Goal: Task Accomplishment & Management: Manage account settings

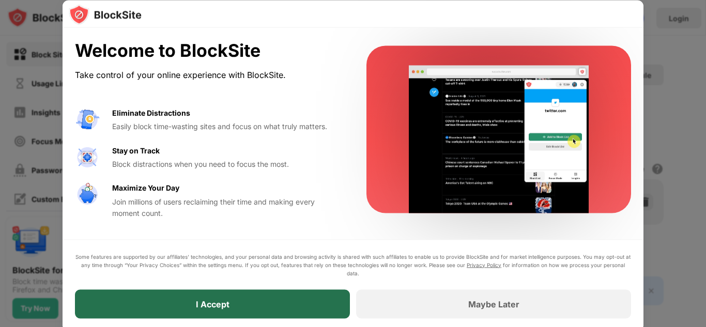
click at [176, 308] on div "I Accept" at bounding box center [212, 304] width 275 height 29
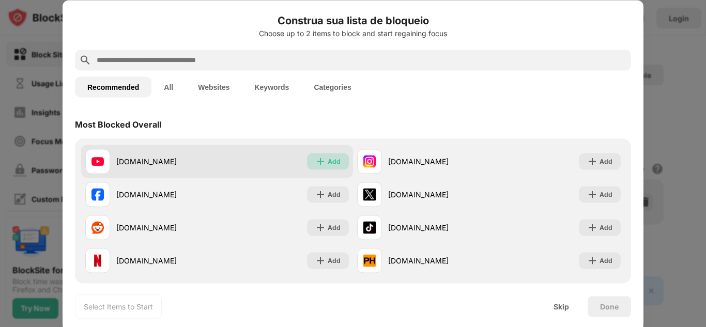
click at [328, 163] on div "Add" at bounding box center [334, 161] width 13 height 10
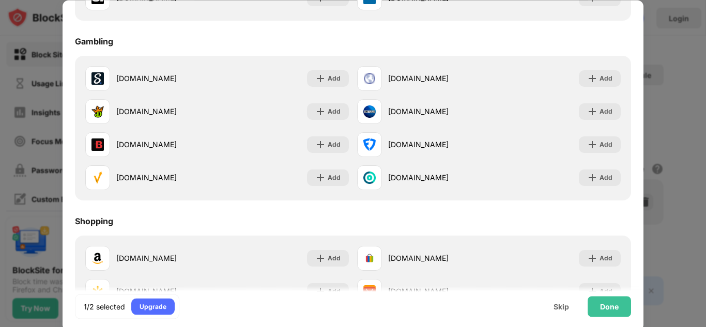
scroll to position [1084, 0]
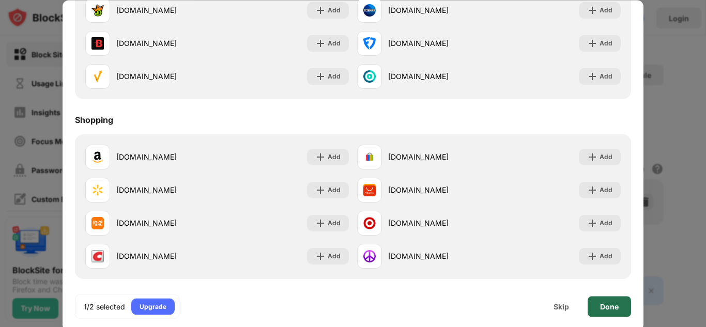
click at [609, 309] on div "Done" at bounding box center [609, 306] width 19 height 8
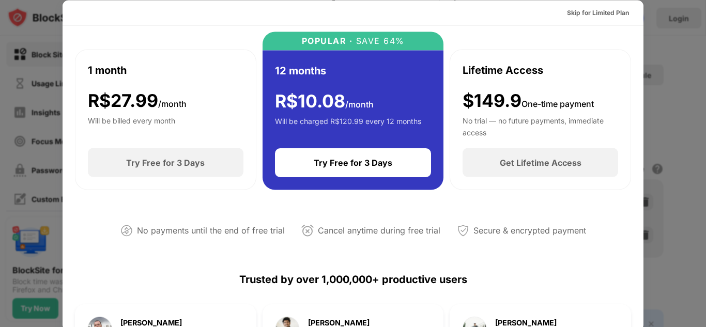
scroll to position [0, 0]
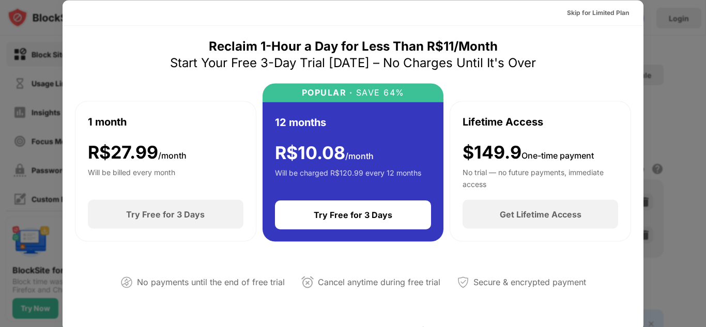
click at [668, 105] on div at bounding box center [353, 163] width 706 height 327
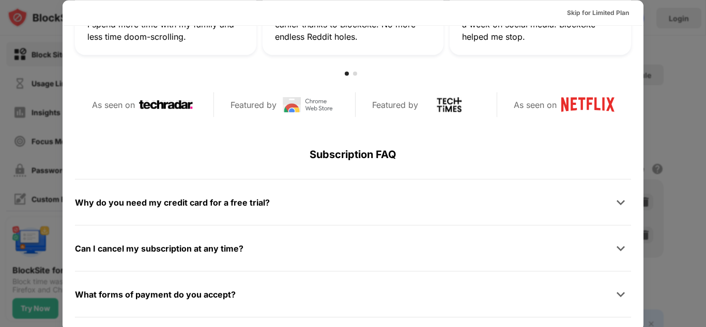
scroll to position [504, 0]
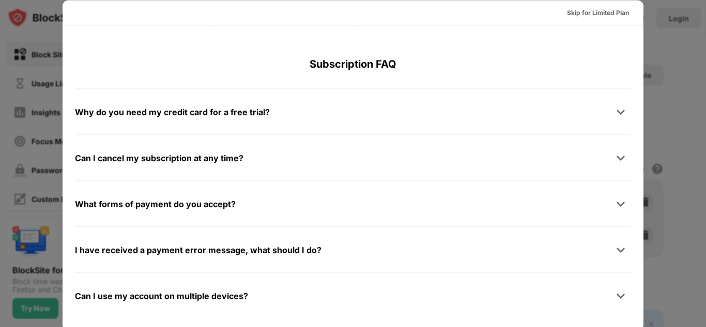
click at [39, 37] on div at bounding box center [353, 163] width 706 height 327
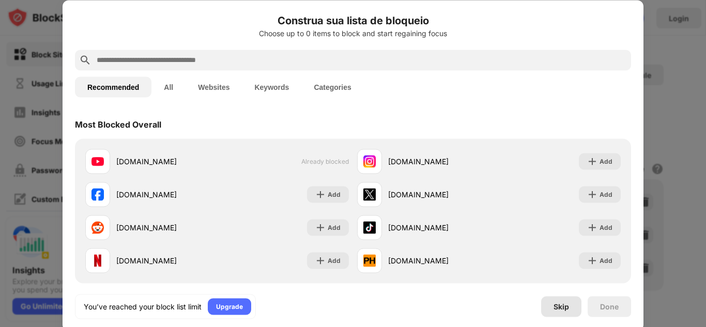
click at [568, 302] on div "Skip" at bounding box center [562, 306] width 16 height 8
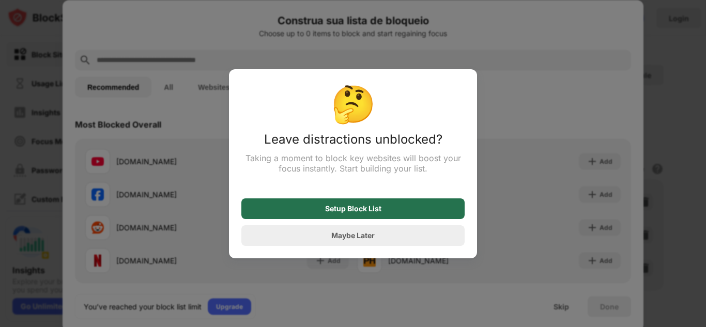
click at [394, 210] on div "Setup Block List" at bounding box center [352, 209] width 223 height 21
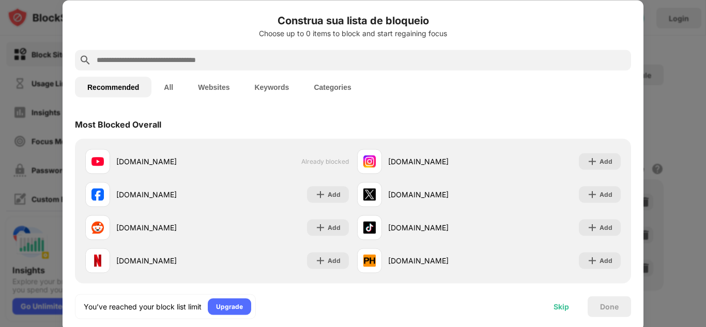
click at [563, 304] on div "Skip" at bounding box center [562, 306] width 16 height 8
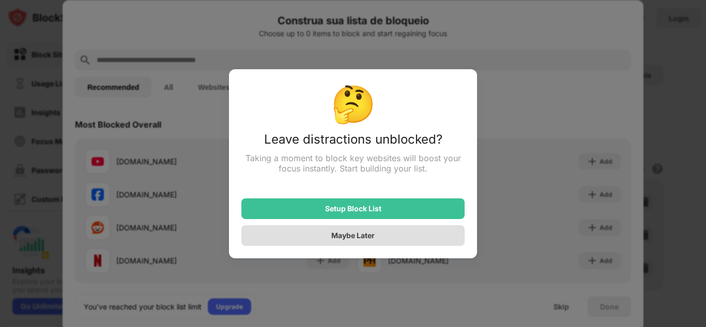
click at [395, 233] on div "Maybe Later" at bounding box center [352, 235] width 223 height 21
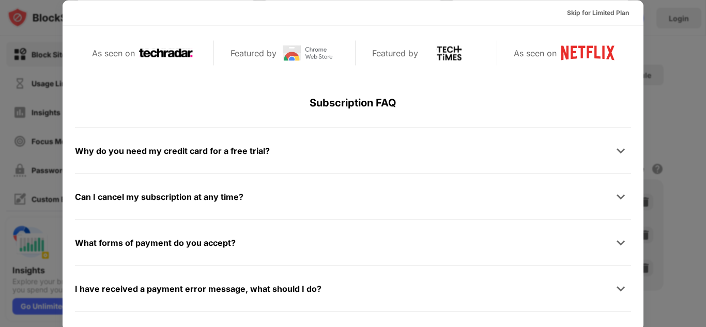
scroll to position [504, 0]
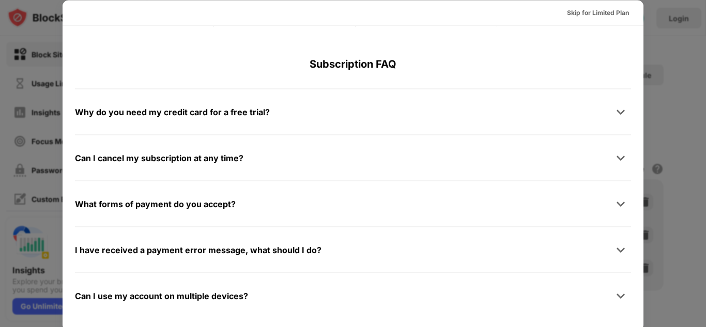
click at [667, 112] on div at bounding box center [353, 163] width 706 height 327
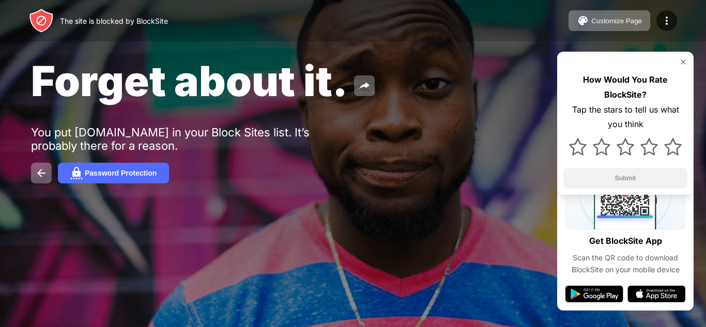
click at [686, 63] on img at bounding box center [683, 62] width 8 height 8
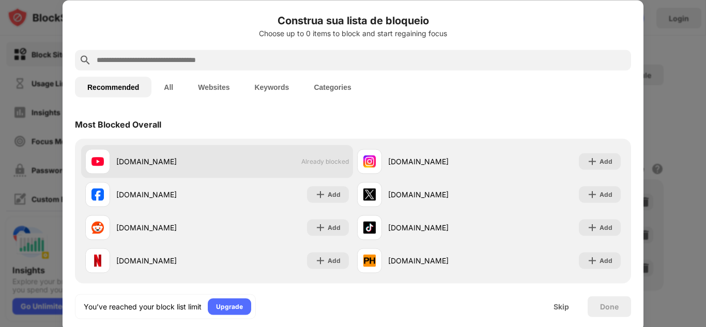
drag, startPoint x: 328, startPoint y: 160, endPoint x: 310, endPoint y: 162, distance: 17.7
click at [328, 160] on span "Already blocked" at bounding box center [325, 162] width 48 height 8
click at [272, 168] on div "[DOMAIN_NAME] Already blocked" at bounding box center [217, 161] width 272 height 33
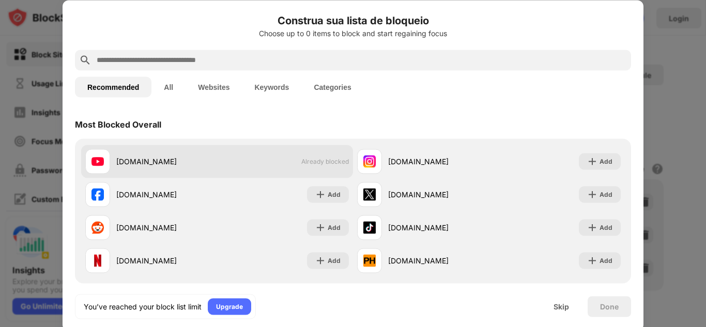
click at [337, 170] on div "[DOMAIN_NAME] Already blocked" at bounding box center [217, 161] width 272 height 33
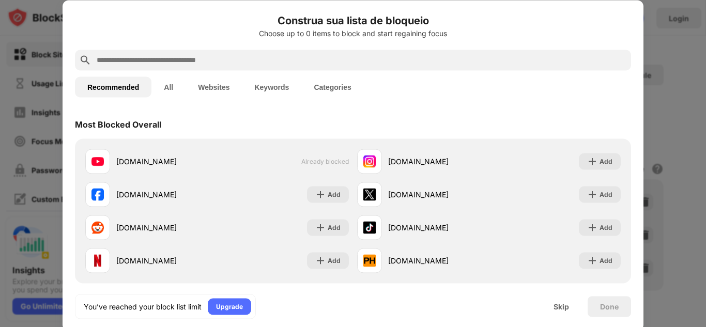
click at [170, 90] on button "All" at bounding box center [168, 87] width 34 height 21
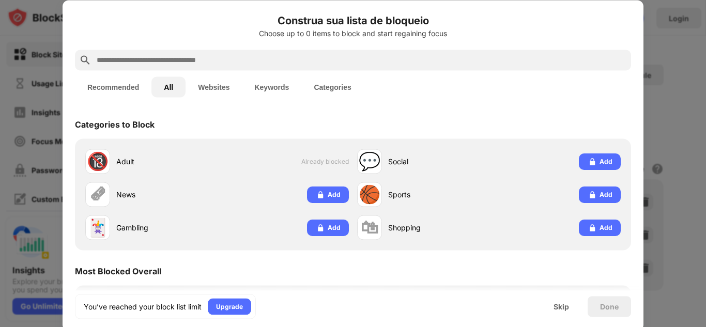
click at [221, 86] on button "Websites" at bounding box center [214, 87] width 56 height 21
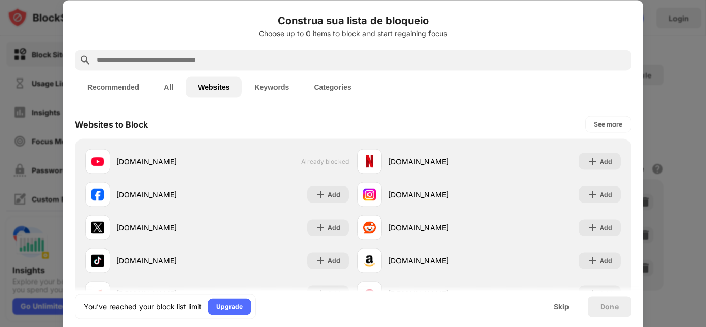
click at [276, 89] on button "Keywords" at bounding box center [271, 87] width 59 height 21
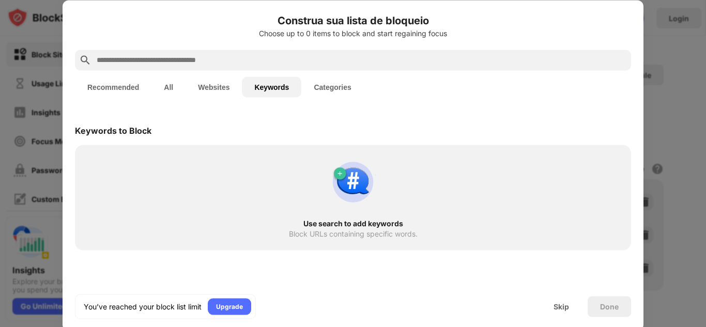
click at [323, 92] on button "Categories" at bounding box center [332, 87] width 62 height 21
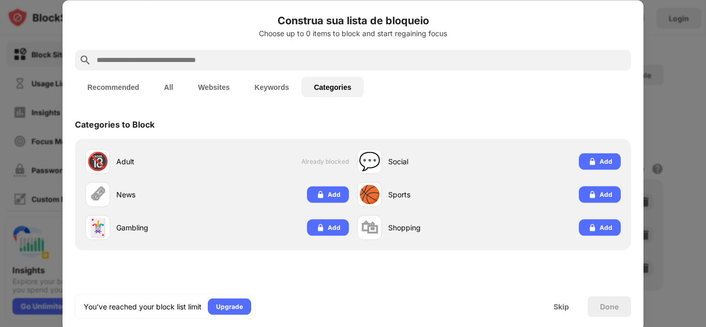
click at [220, 87] on button "Websites" at bounding box center [214, 87] width 56 height 21
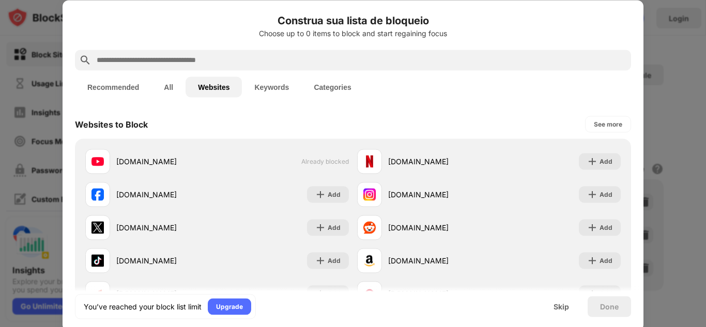
click at [221, 55] on input "text" at bounding box center [362, 60] width 532 height 12
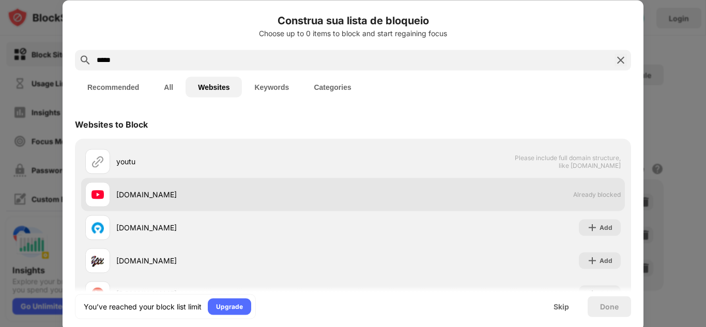
type input "*****"
click at [557, 193] on div "[DOMAIN_NAME] Already blocked" at bounding box center [353, 194] width 544 height 33
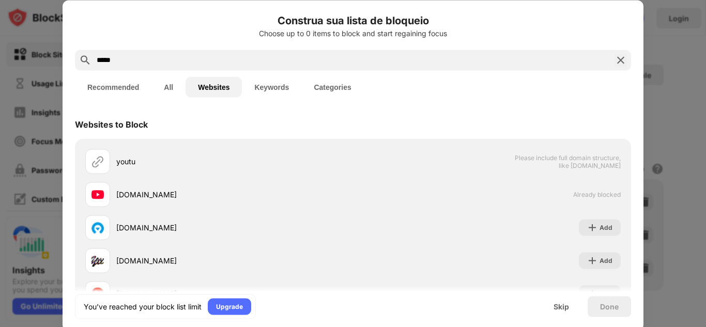
click at [615, 65] on img at bounding box center [621, 60] width 12 height 12
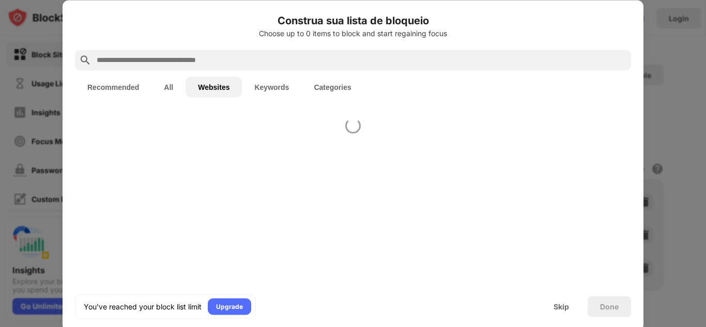
click at [689, 70] on div at bounding box center [353, 163] width 706 height 327
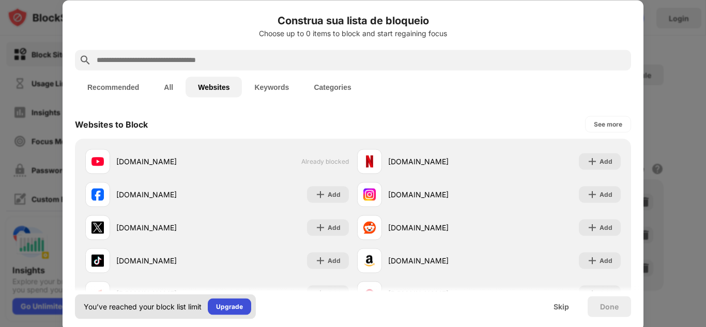
click at [227, 299] on div "Upgrade" at bounding box center [229, 306] width 43 height 17
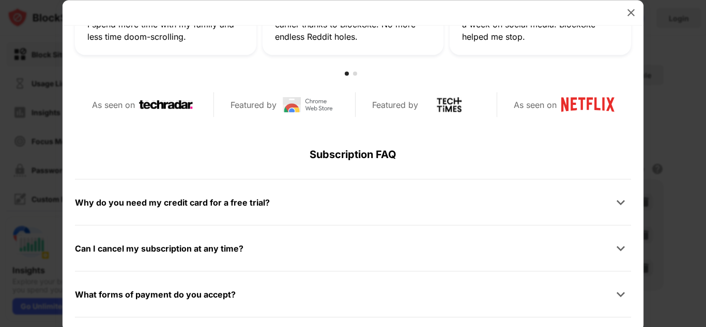
scroll to position [492, 0]
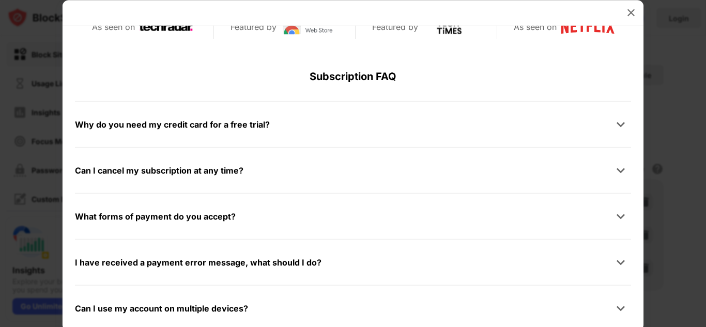
click at [209, 123] on div "Why do you need my credit card for a free trial?" at bounding box center [172, 124] width 195 height 15
click at [628, 9] on img at bounding box center [631, 12] width 10 height 10
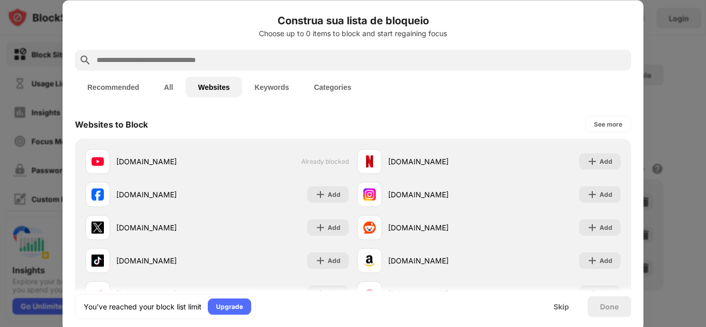
click at [687, 61] on div at bounding box center [353, 163] width 706 height 327
click at [571, 313] on div "Skip" at bounding box center [561, 306] width 40 height 21
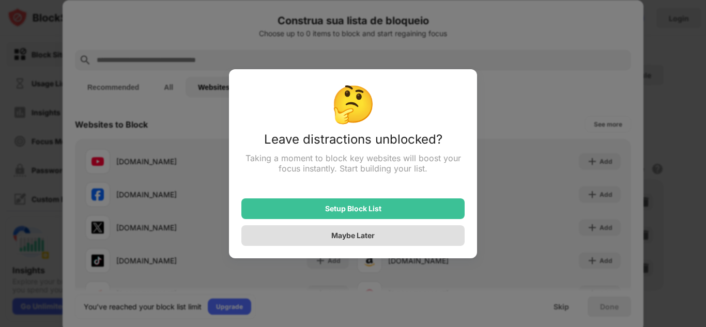
click at [398, 235] on div "Maybe Later" at bounding box center [352, 235] width 223 height 21
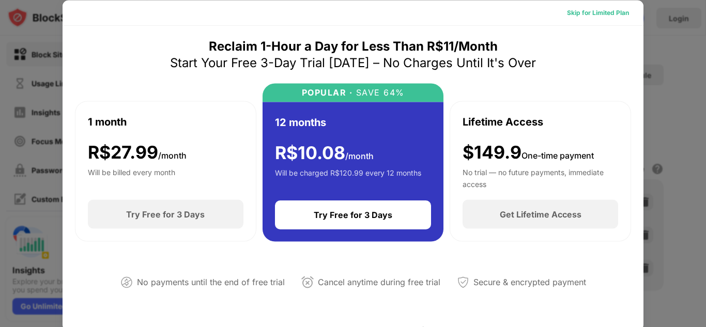
click at [585, 12] on div "Skip for Limited Plan" at bounding box center [598, 12] width 62 height 10
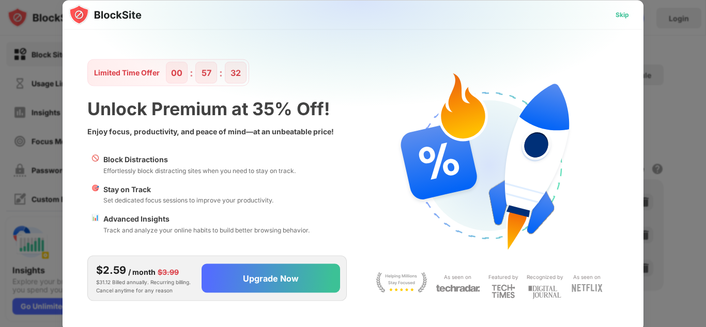
click at [627, 17] on div "Skip" at bounding box center [622, 14] width 13 height 10
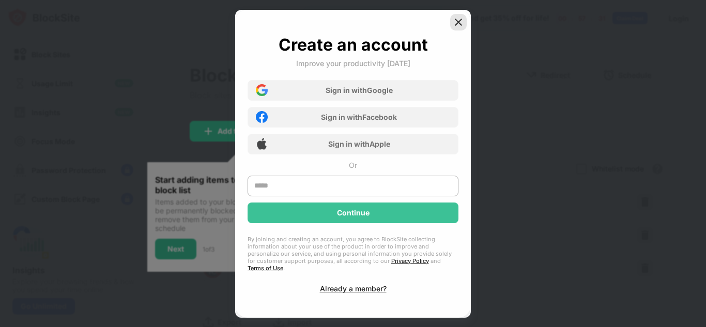
click at [463, 20] on div at bounding box center [458, 22] width 17 height 17
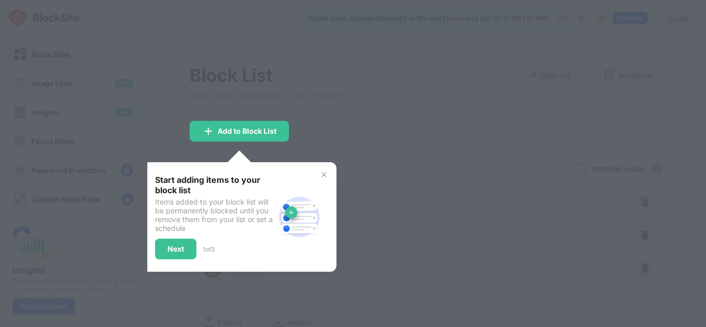
click at [326, 175] on img at bounding box center [324, 175] width 8 height 8
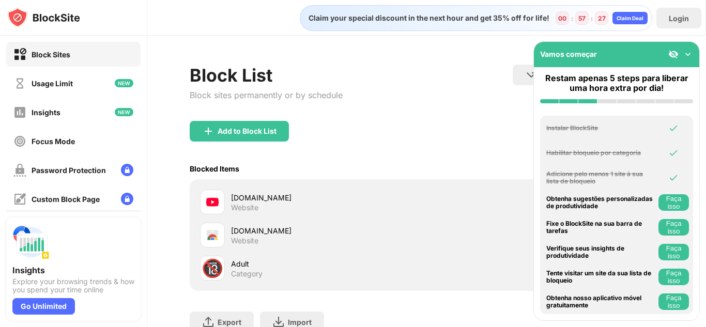
click at [687, 55] on img at bounding box center [688, 54] width 10 height 10
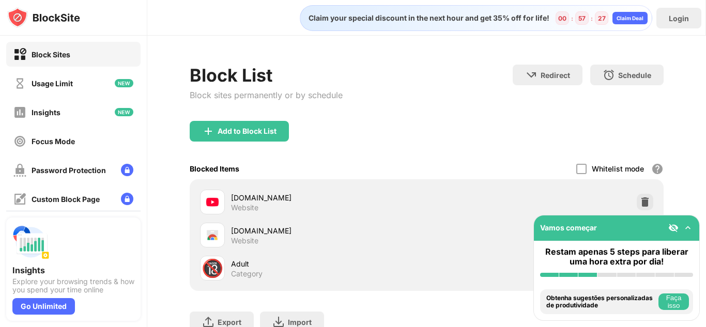
scroll to position [81, 0]
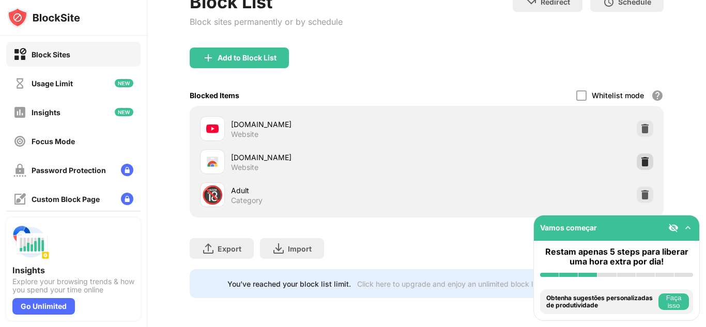
click at [637, 154] on div at bounding box center [645, 162] width 17 height 17
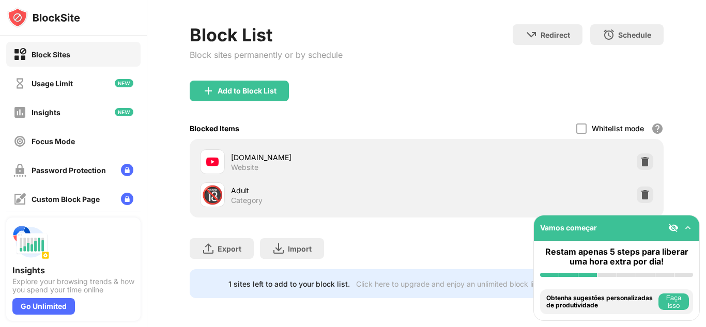
scroll to position [48, 0]
click at [449, 60] on div "Block List Block sites permanently or by schedule Redirect Choose a site to be …" at bounding box center [427, 52] width 474 height 56
